Goal: Task Accomplishment & Management: Manage account settings

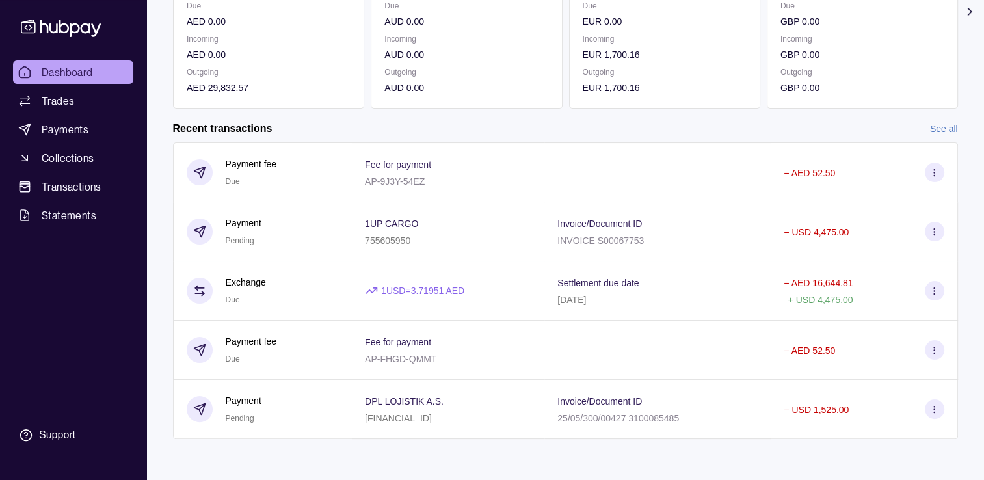
scroll to position [213, 0]
click at [930, 129] on link "See all" at bounding box center [944, 128] width 28 height 14
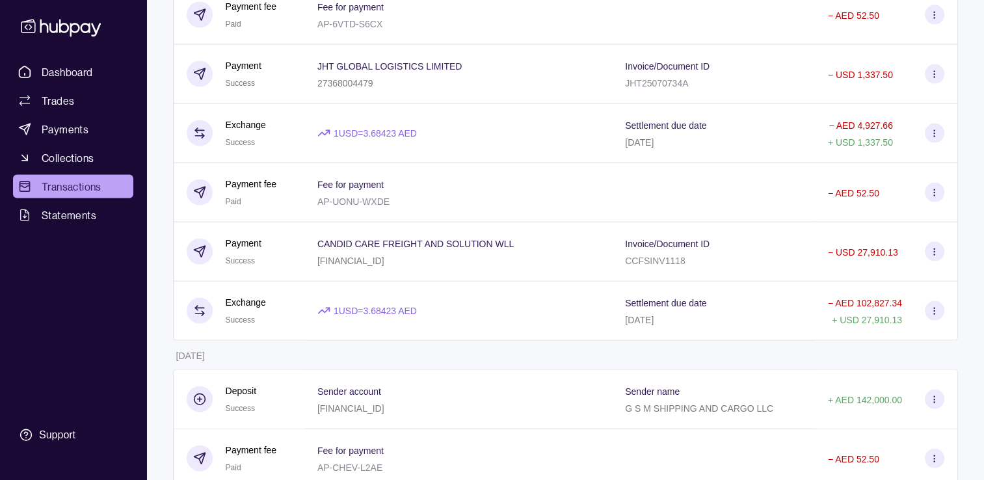
scroll to position [2730, 0]
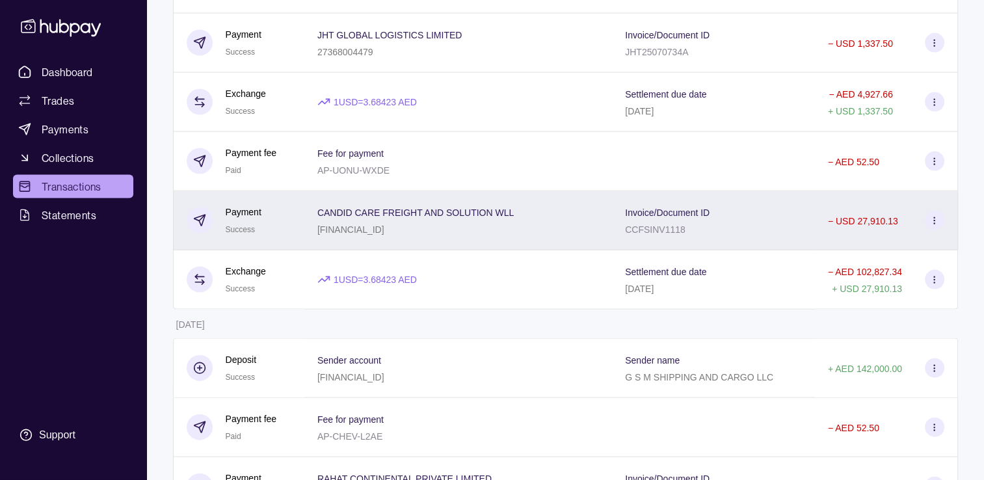
click at [450, 237] on div "[FINANCIAL_ID]" at bounding box center [415, 229] width 196 height 16
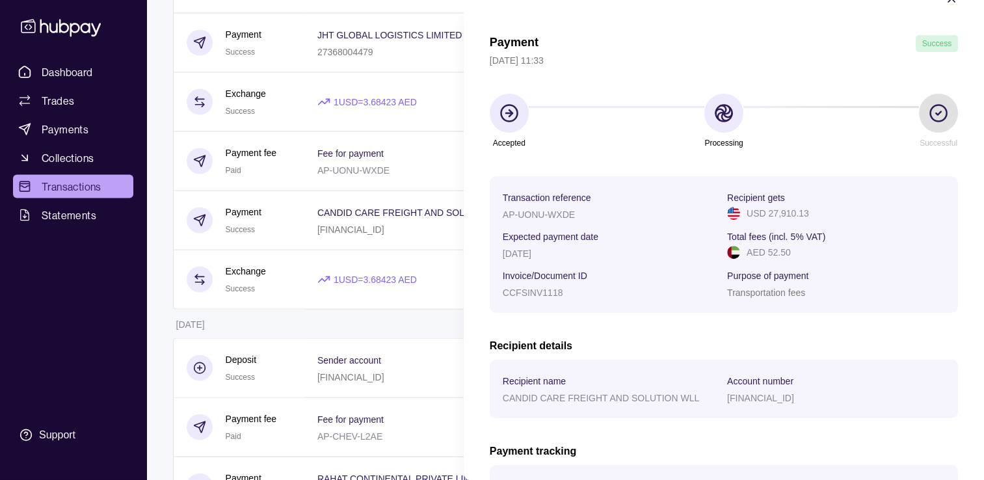
scroll to position [65, 0]
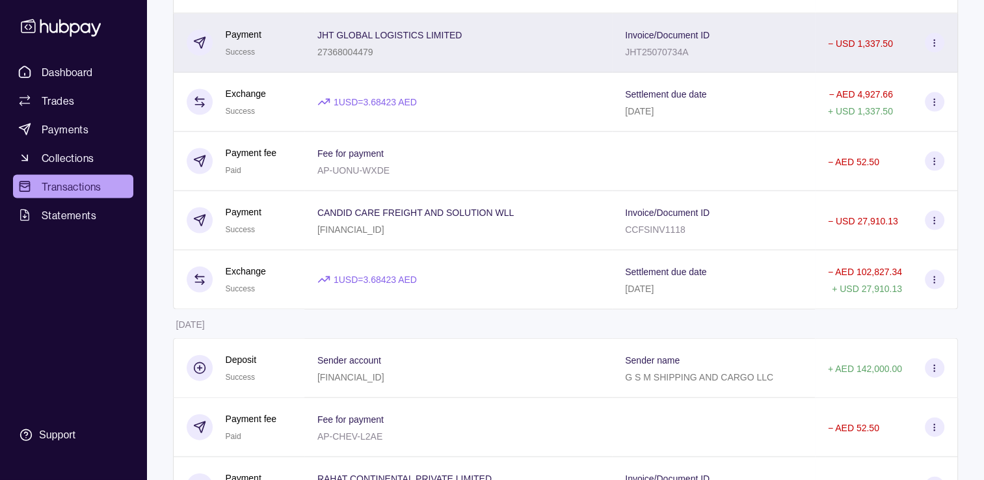
click at [408, 40] on p "JHT GLOBAL LOGISTICS LIMITED" at bounding box center [389, 35] width 145 height 10
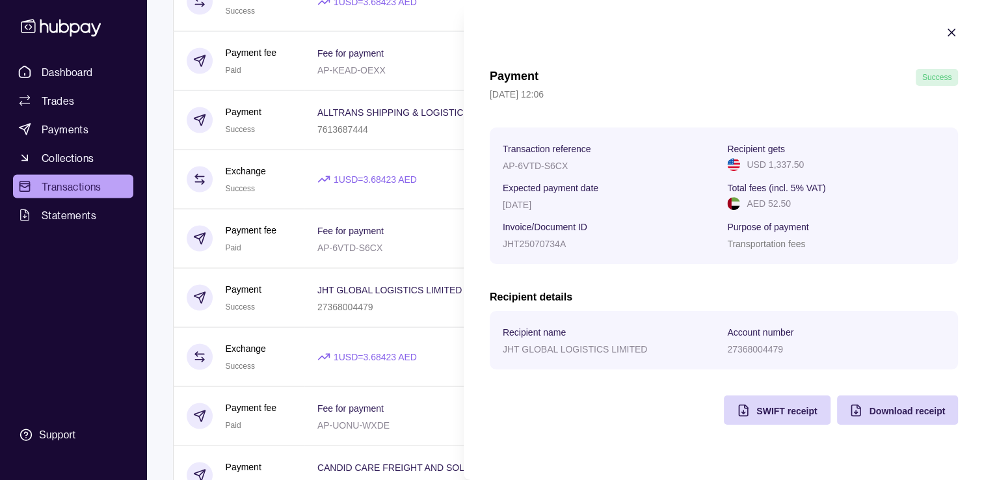
scroll to position [2470, 0]
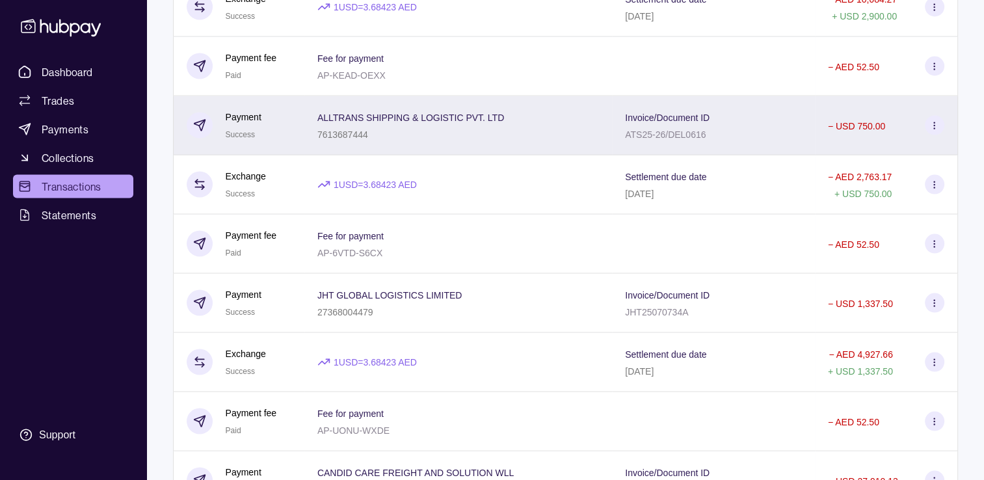
click at [333, 140] on p "7613687444" at bounding box center [342, 134] width 51 height 10
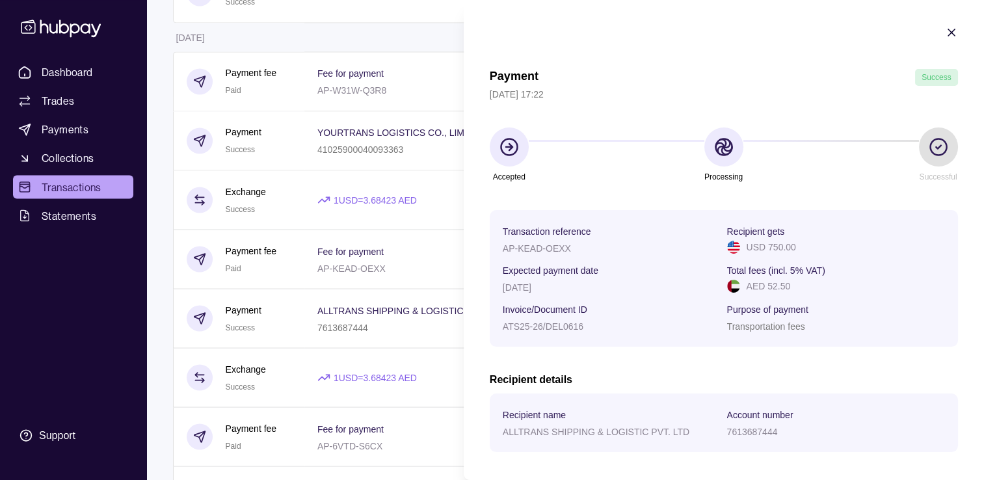
scroll to position [2275, 0]
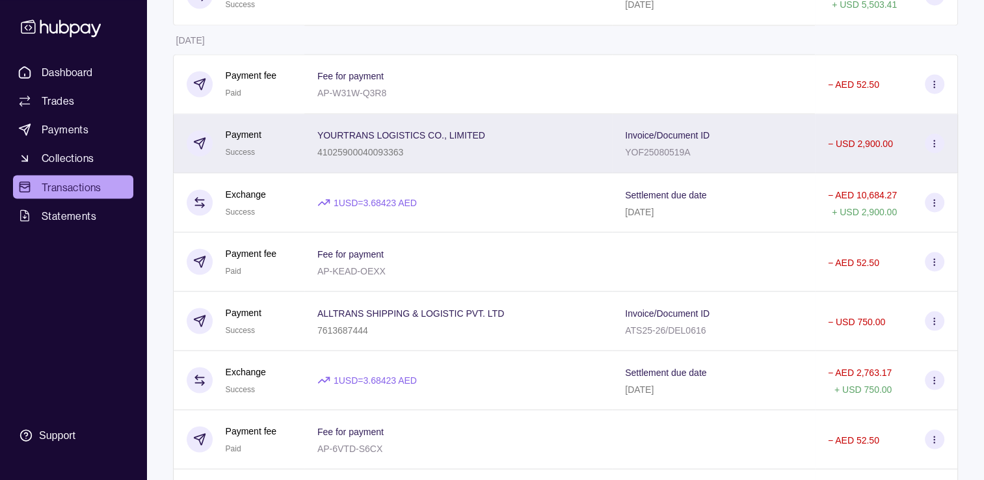
click at [382, 157] on div "YOURTRANS LOGISTICS CO., LIMITED 41025900040093363" at bounding box center [401, 143] width 168 height 33
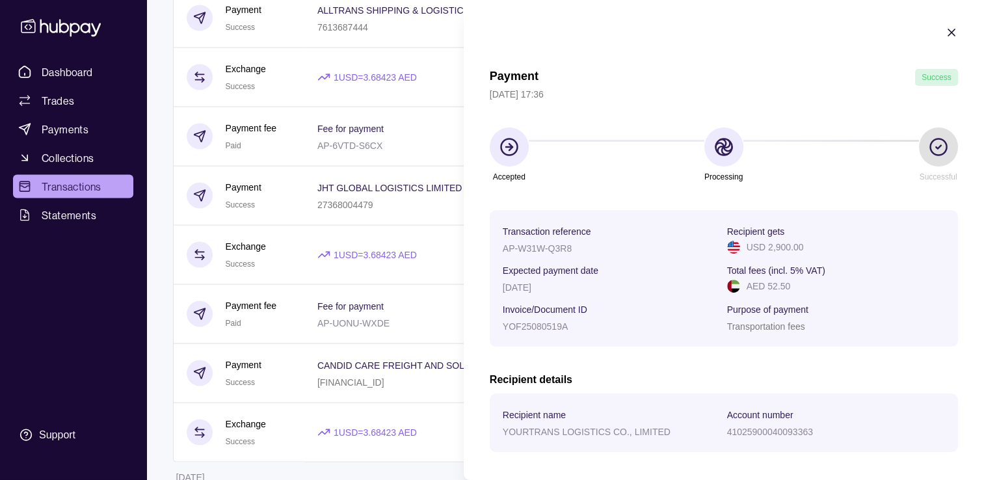
scroll to position [2665, 0]
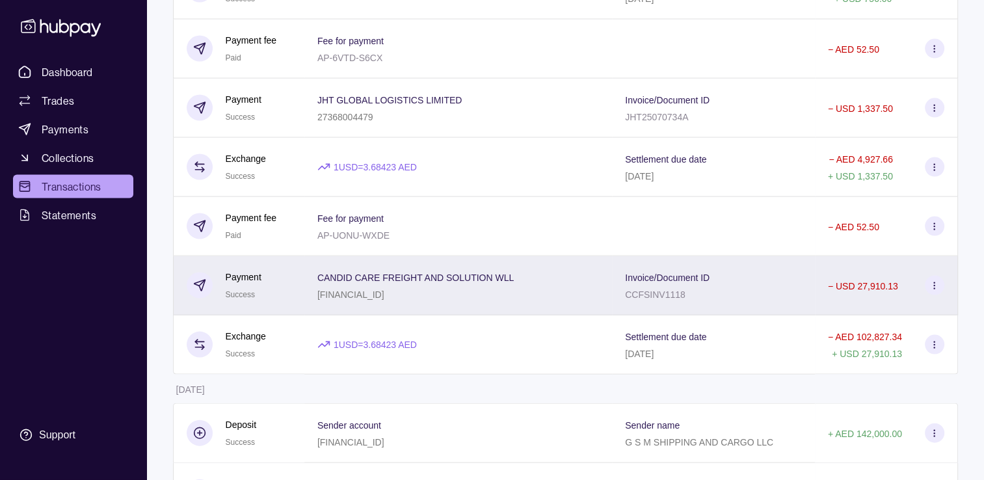
click at [354, 285] on span "CANDID CARE FREIGHT AND SOLUTION WLL" at bounding box center [415, 277] width 196 height 16
